Goal: Browse casually

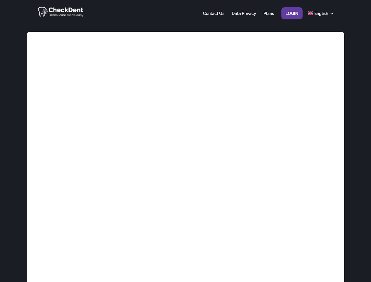
click at [185, 11] on div at bounding box center [185, 11] width 296 height 23
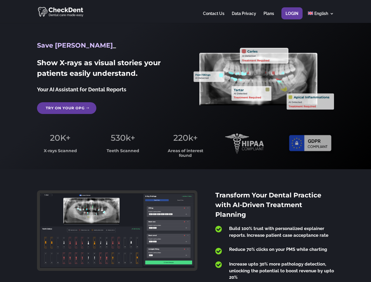
click at [185, 141] on span "220k+" at bounding box center [185, 138] width 24 height 10
click at [185, 11] on div at bounding box center [185, 11] width 296 height 23
